Goal: Transaction & Acquisition: Purchase product/service

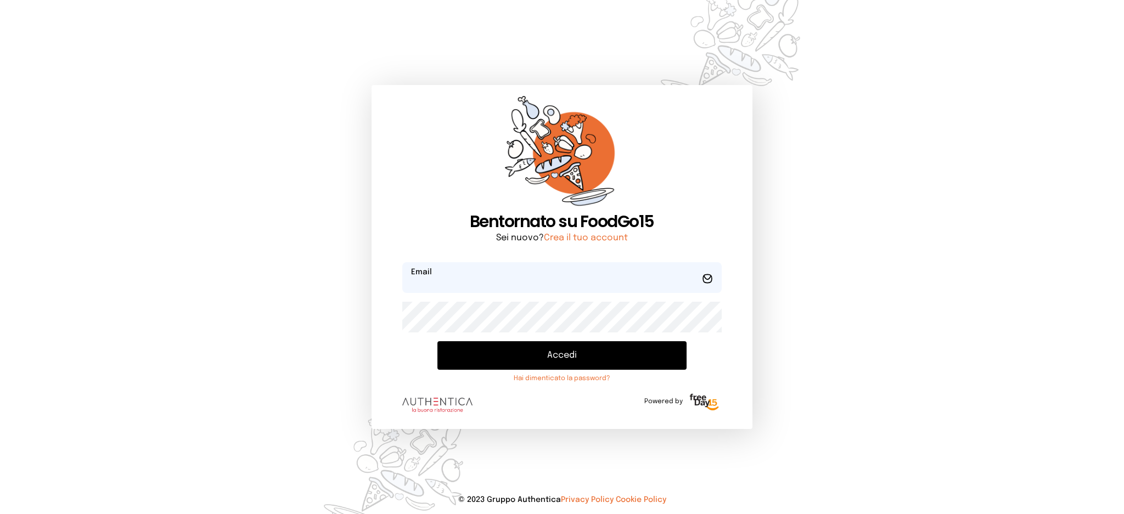
type input "**********"
click at [580, 363] on button "Accedi" at bounding box center [562, 355] width 249 height 29
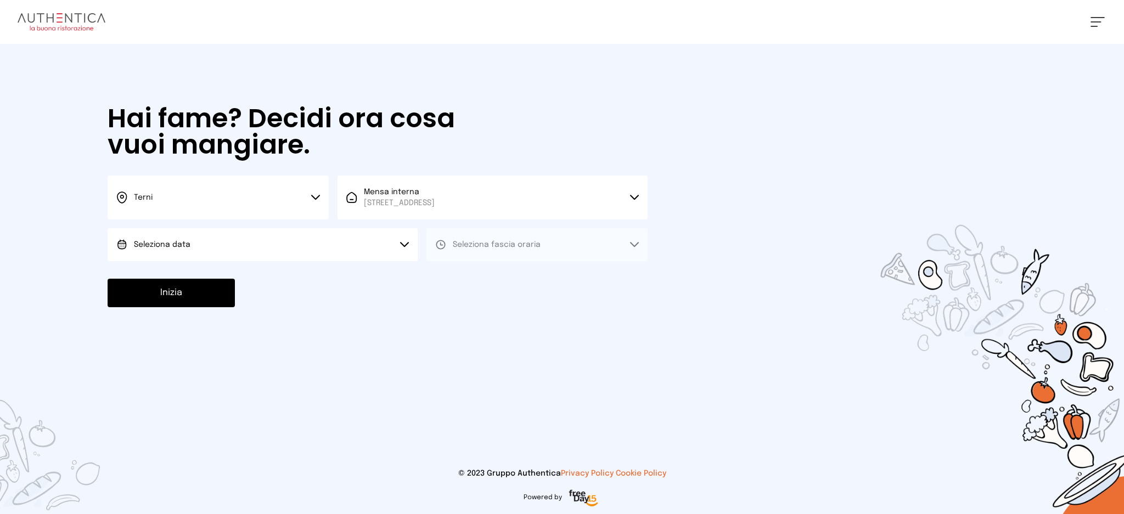
click at [375, 243] on button "Seleziona data" at bounding box center [263, 244] width 310 height 33
click at [359, 272] on li "[DATE], [DATE]" at bounding box center [263, 275] width 310 height 29
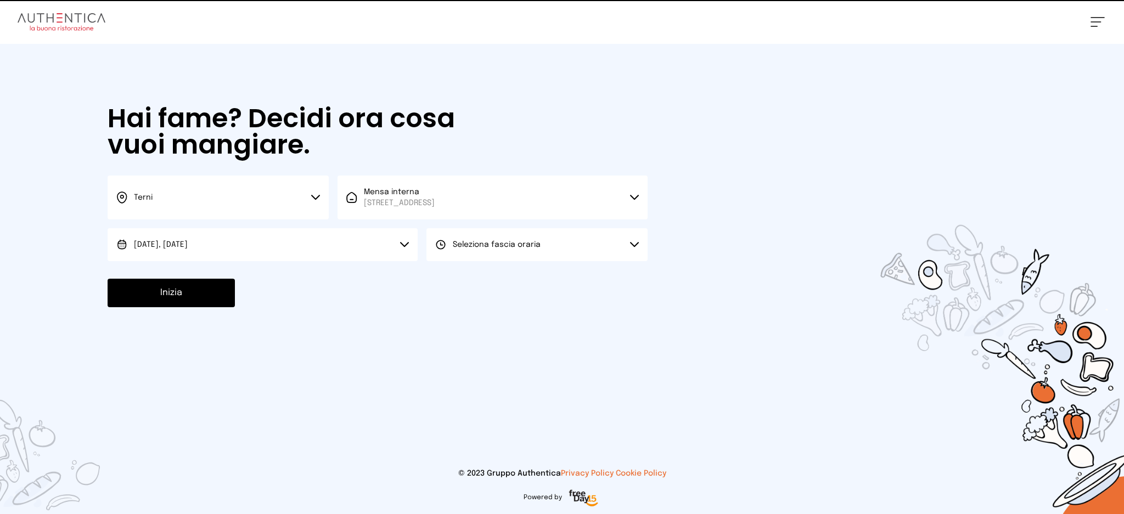
click at [497, 248] on span "Seleziona fascia oraria" at bounding box center [497, 245] width 88 height 8
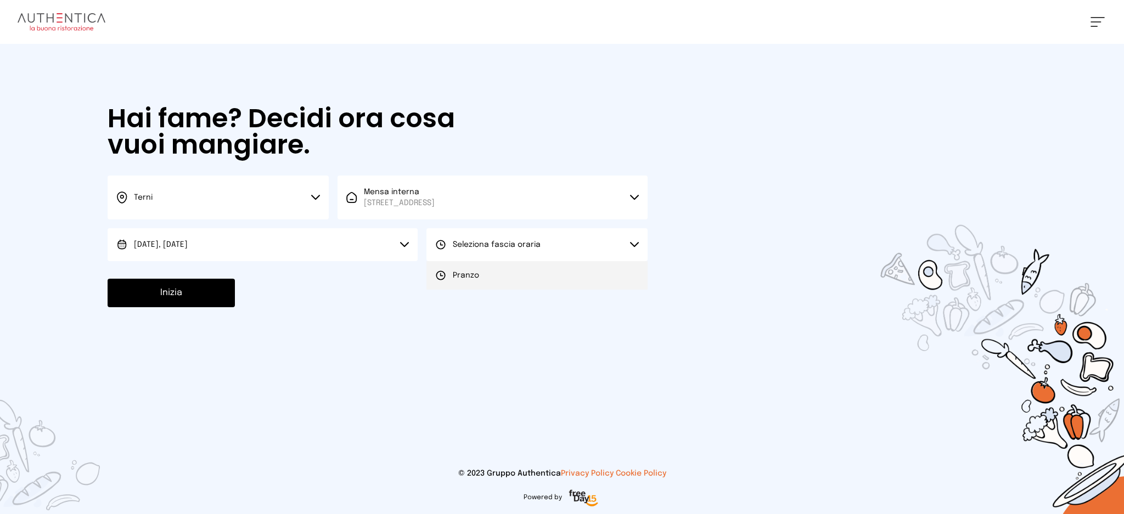
click at [500, 280] on li "Pranzo" at bounding box center [537, 275] width 221 height 29
click at [154, 299] on button "Inizia" at bounding box center [171, 293] width 127 height 29
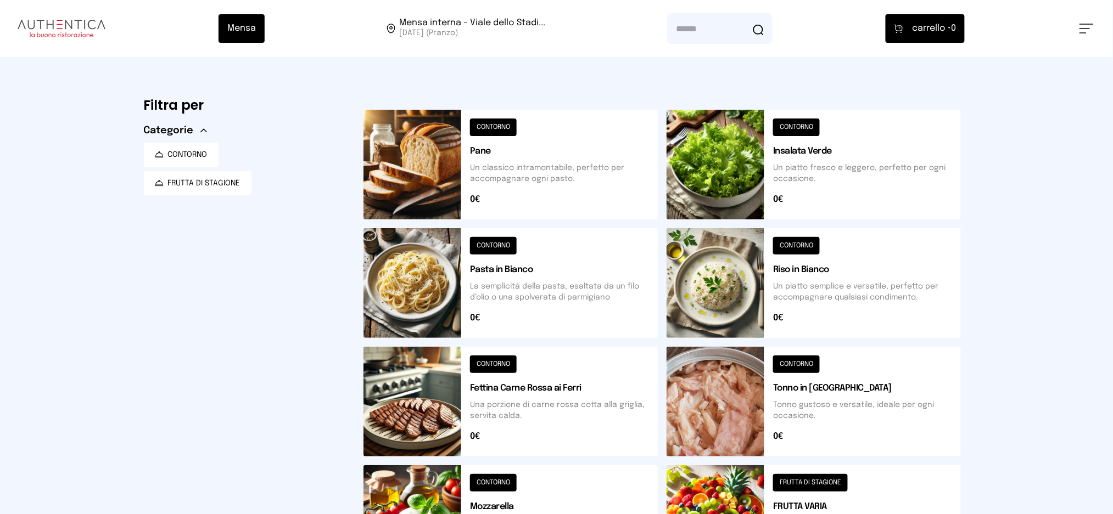
click at [863, 288] on button at bounding box center [813, 283] width 294 height 110
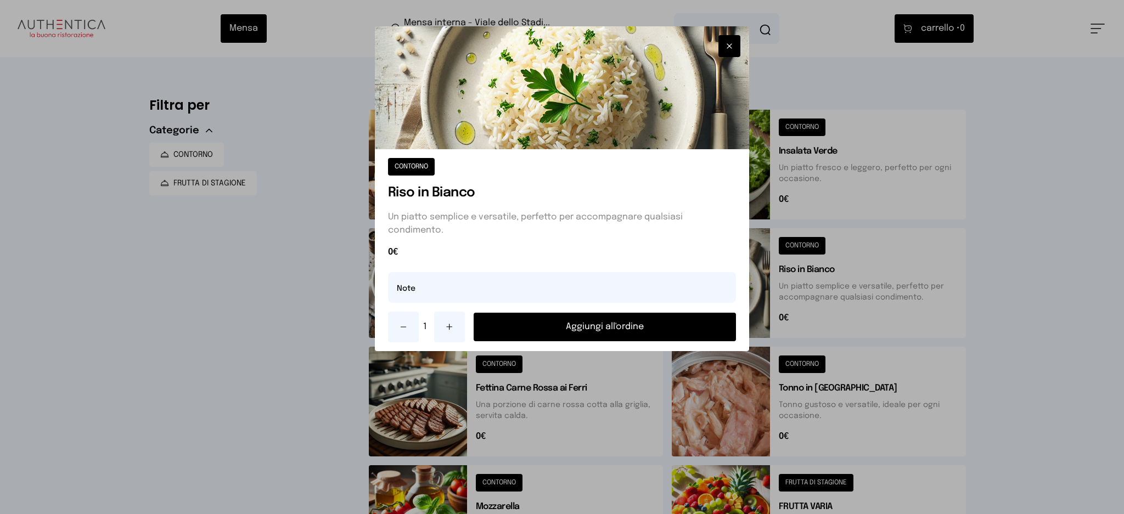
click at [549, 326] on button "Aggiungi all'ordine" at bounding box center [605, 327] width 263 height 29
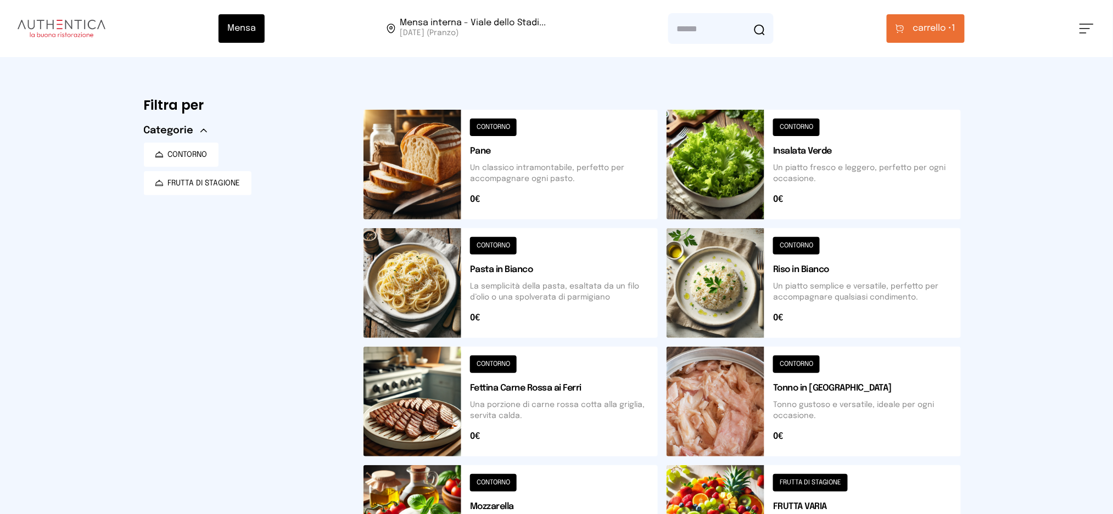
click at [925, 30] on span "carrello •" at bounding box center [932, 28] width 39 height 13
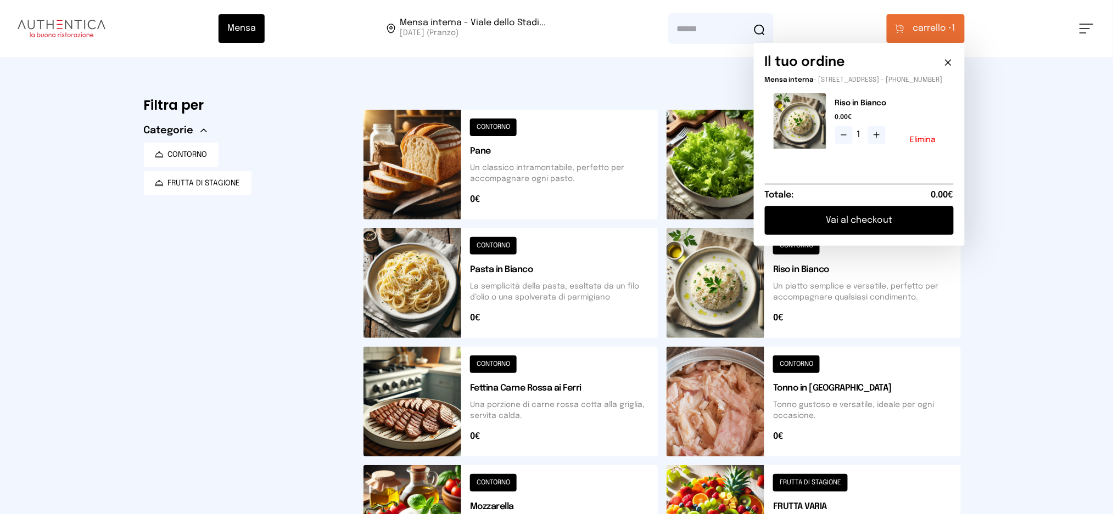
click at [866, 226] on button "Vai al checkout" at bounding box center [859, 220] width 189 height 29
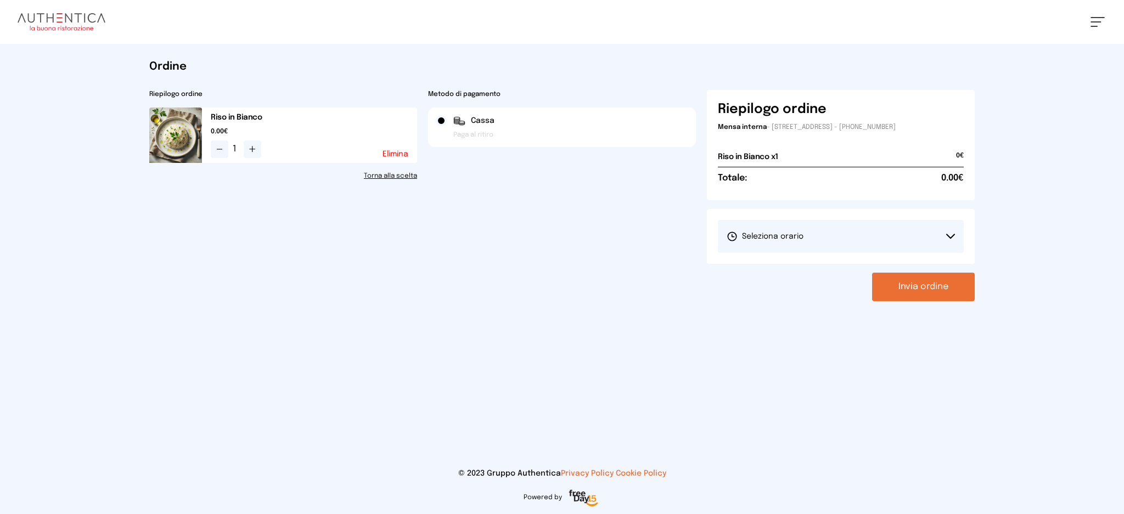
click at [783, 253] on div "Seleziona orario Scegli il turno 1° Turno (13:00 - 15:00)" at bounding box center [841, 236] width 268 height 55
click at [789, 234] on span "Seleziona orario" at bounding box center [765, 236] width 77 height 11
click at [786, 272] on span "1° Turno (13:00 - 15:00)" at bounding box center [768, 267] width 83 height 11
click at [910, 289] on button "Invia ordine" at bounding box center [923, 287] width 103 height 29
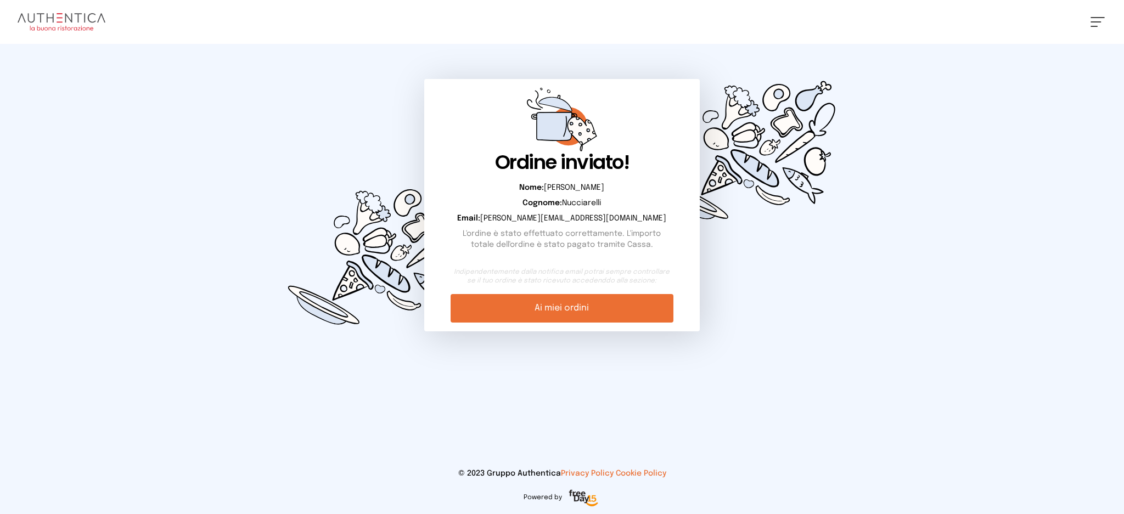
click at [602, 308] on link "Ai miei ordini" at bounding box center [562, 308] width 222 height 29
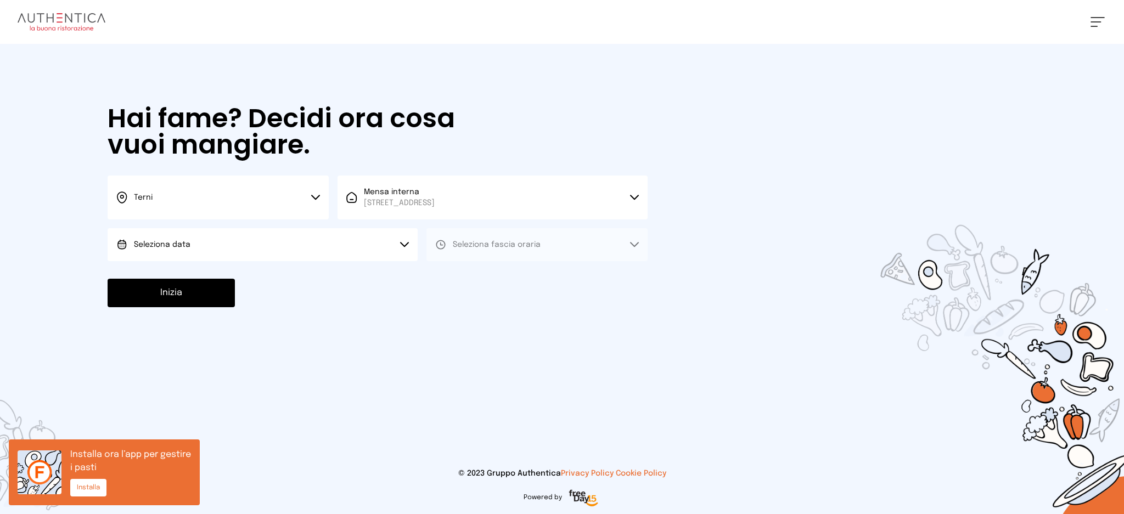
click at [282, 243] on button "Seleziona data" at bounding box center [263, 244] width 310 height 33
click at [288, 270] on li "[DATE], [DATE]" at bounding box center [263, 275] width 310 height 29
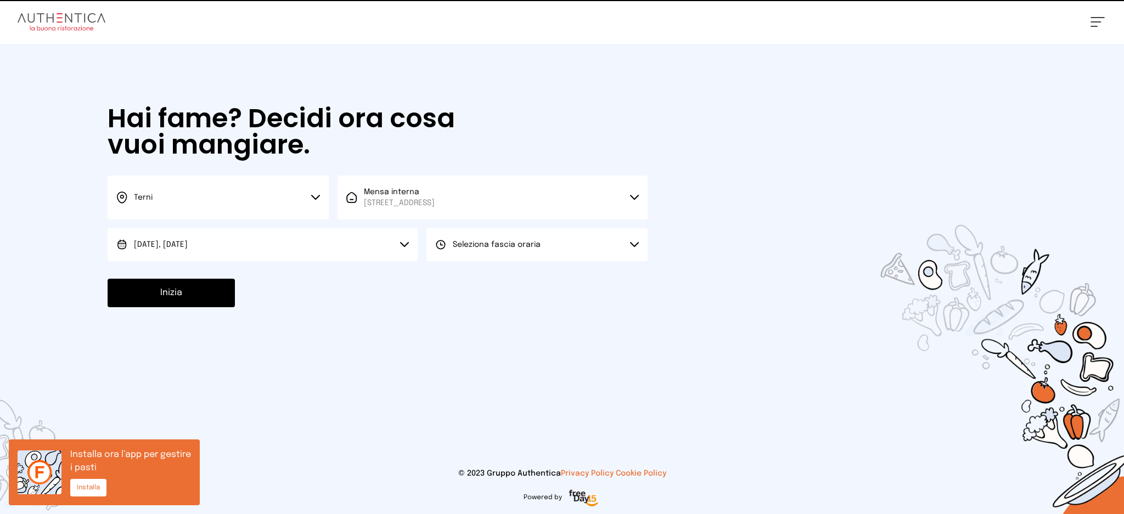
click at [524, 258] on button "Seleziona fascia oraria" at bounding box center [537, 244] width 221 height 33
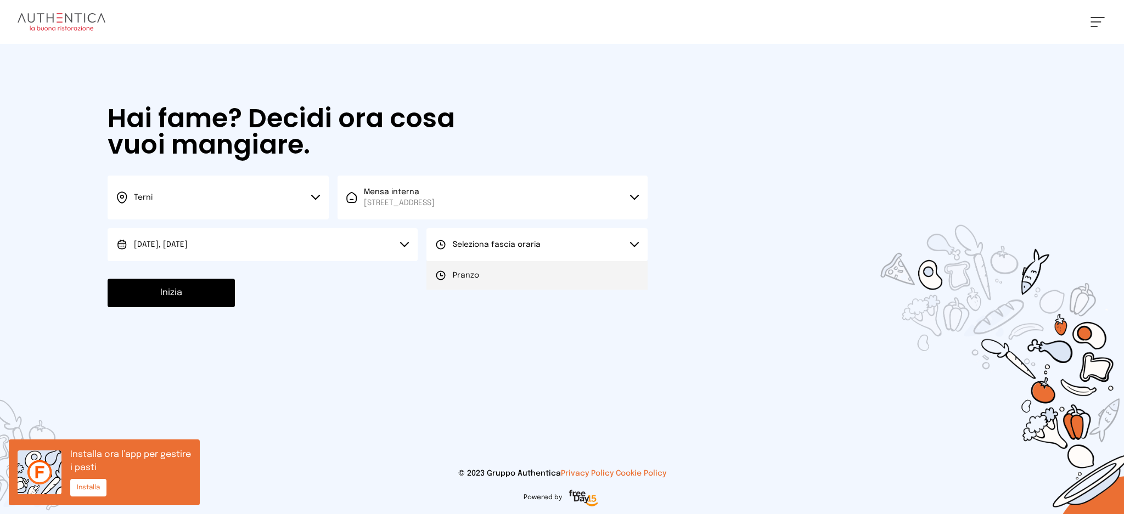
click at [521, 275] on li "Pranzo" at bounding box center [537, 275] width 221 height 29
click at [206, 297] on button "Inizia" at bounding box center [171, 293] width 127 height 29
